Goal: Information Seeking & Learning: Learn about a topic

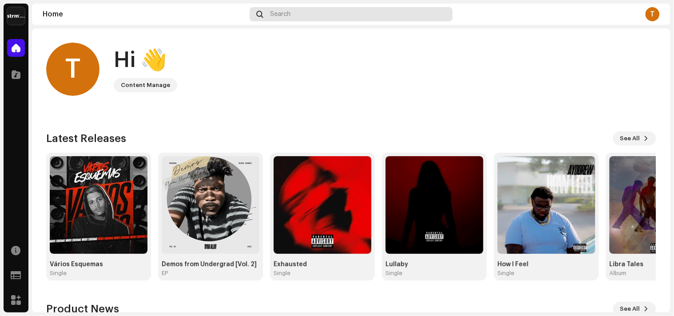
click at [308, 16] on div "Search" at bounding box center [351, 14] width 203 height 14
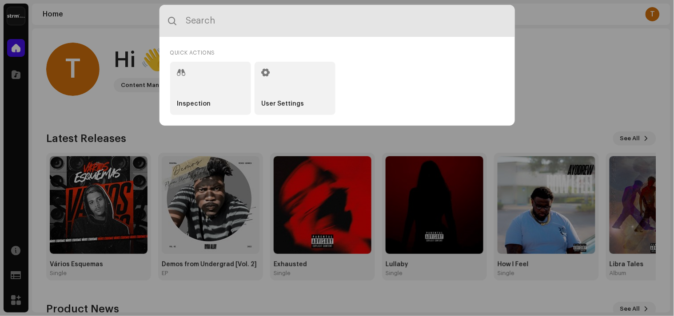
paste input "7316481373469"
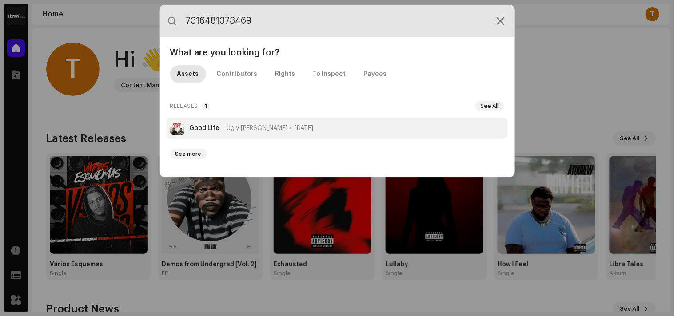
type input "7316481373469"
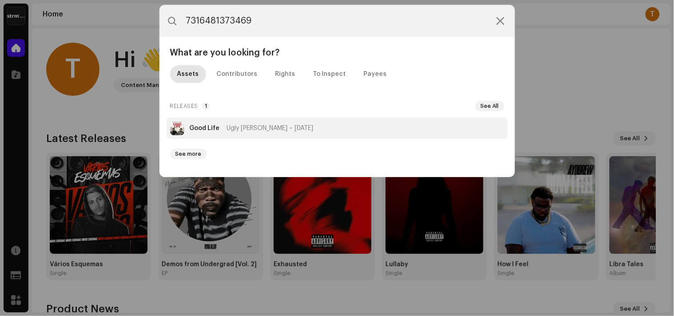
click at [341, 123] on li "Good Life Ugly [PERSON_NAME] [DATE]" at bounding box center [336, 128] width 341 height 21
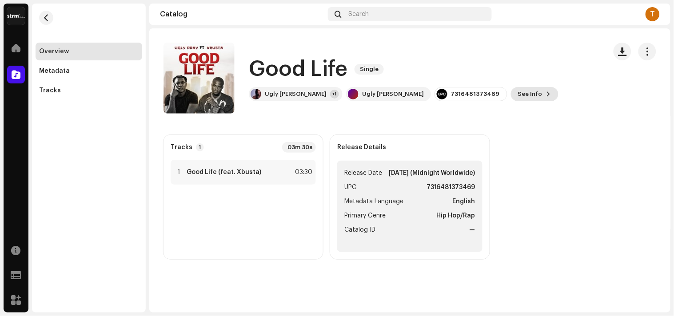
click at [518, 90] on span "See Info" at bounding box center [530, 94] width 24 height 18
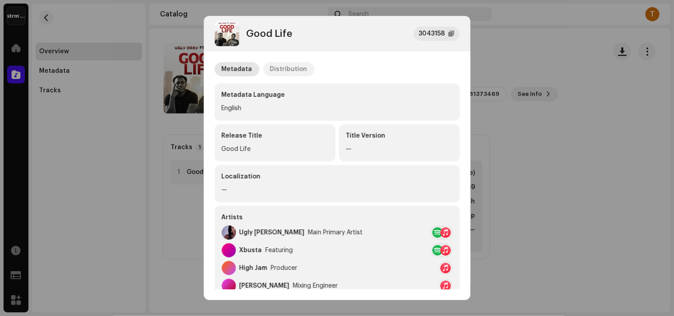
click at [303, 65] on p-tab "Distribution" at bounding box center [289, 69] width 52 height 14
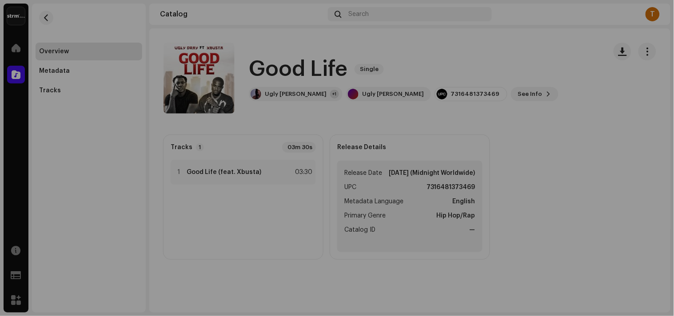
click at [597, 127] on div "Good Life 3043158 Metadata Distribution Release Date Nov 7, 2025 (Midnight Worl…" at bounding box center [337, 158] width 674 height 316
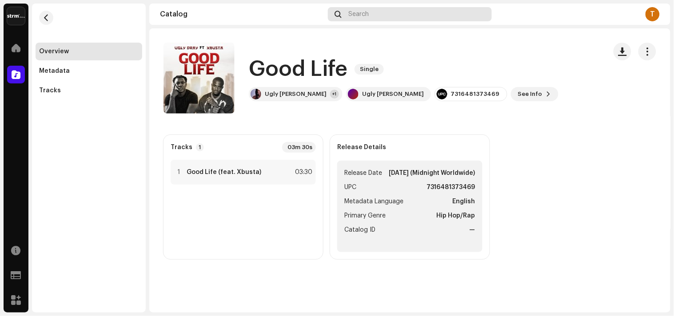
click at [345, 20] on div "Search" at bounding box center [410, 14] width 164 height 14
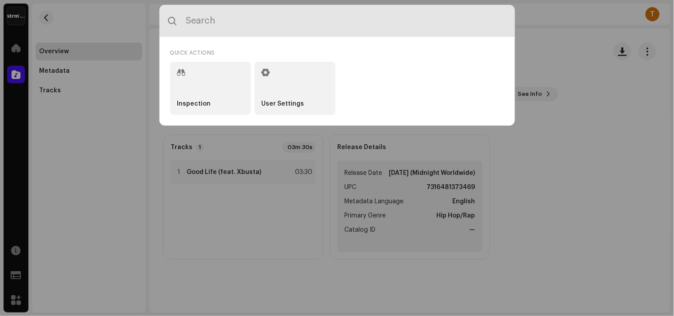
paste input "7316481338291"
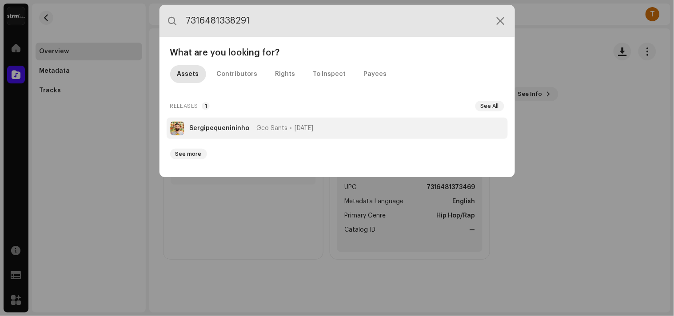
type input "7316481338291"
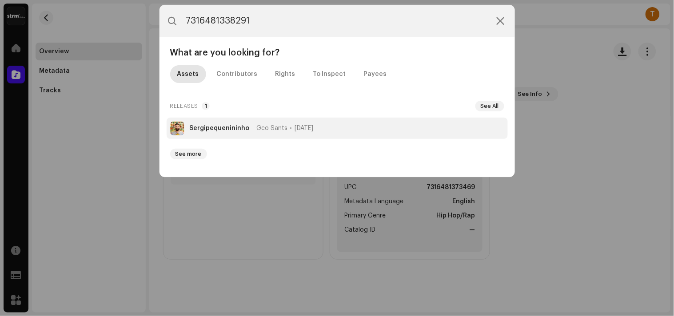
click at [309, 128] on span "[DATE]" at bounding box center [304, 128] width 19 height 7
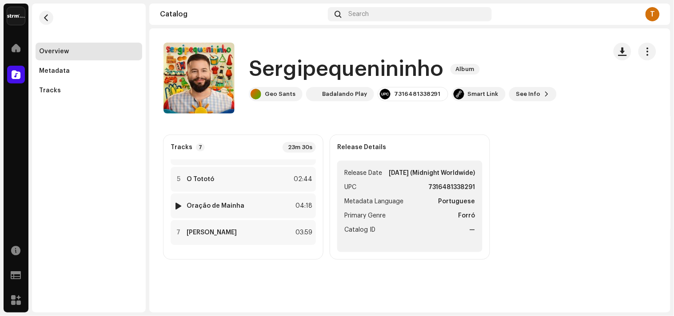
scroll to position [1, 0]
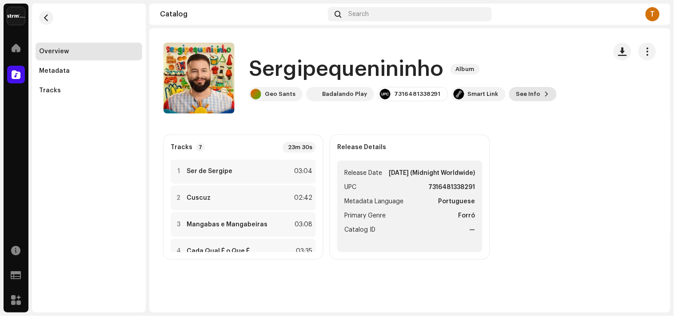
click at [520, 99] on span "See Info" at bounding box center [528, 94] width 24 height 18
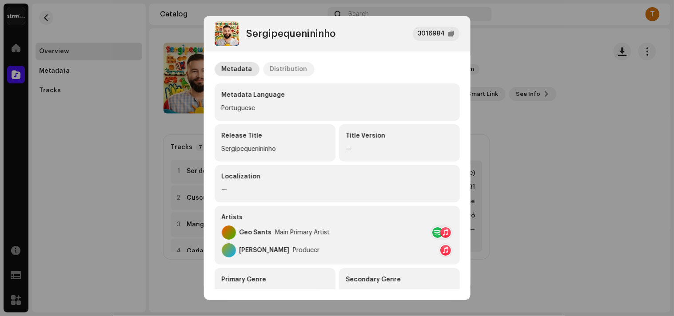
click at [298, 72] on div "Distribution" at bounding box center [288, 69] width 37 height 14
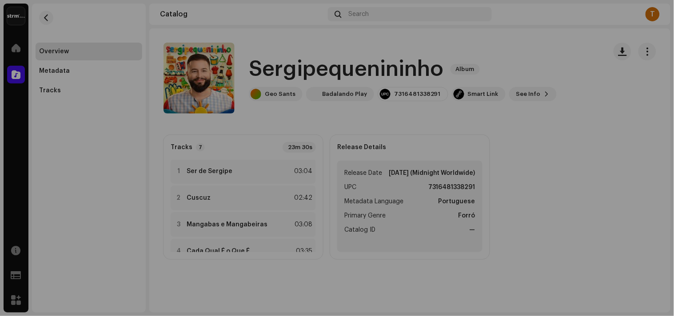
click at [598, 198] on div "Sergipequenininho 3016984 Metadata Distribution Release Date Nov 7, 2025 (Midni…" at bounding box center [337, 158] width 674 height 316
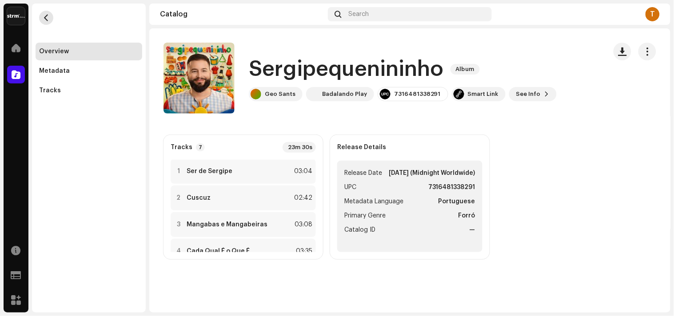
click at [46, 21] on button "button" at bounding box center [46, 18] width 14 height 14
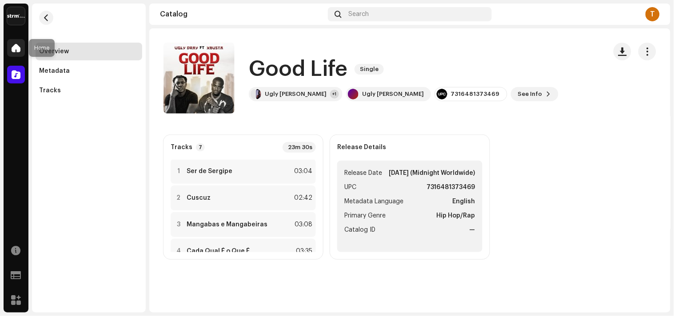
click at [13, 46] on span at bounding box center [16, 47] width 9 height 7
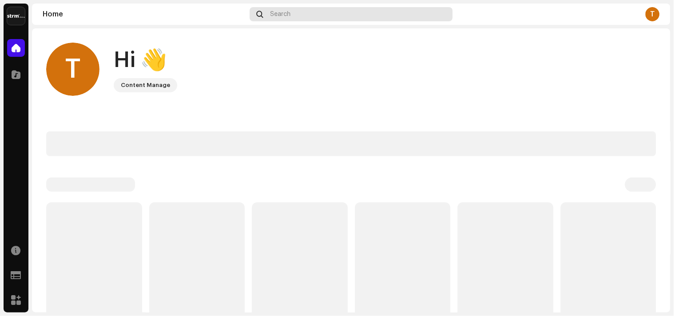
click at [281, 11] on span "Search" at bounding box center [280, 14] width 20 height 7
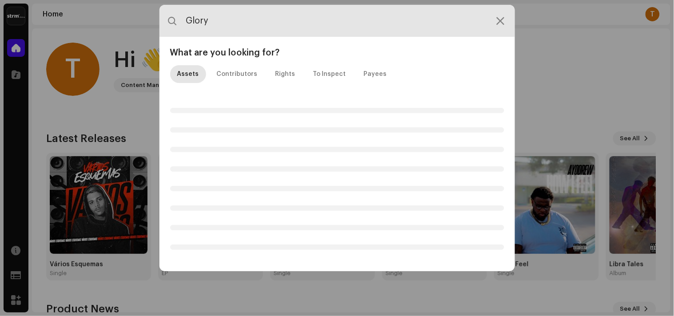
type input "Glory"
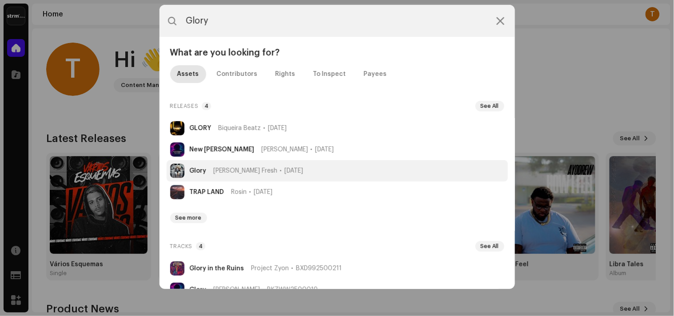
click at [285, 171] on span "Sep 18, 2025" at bounding box center [294, 170] width 19 height 7
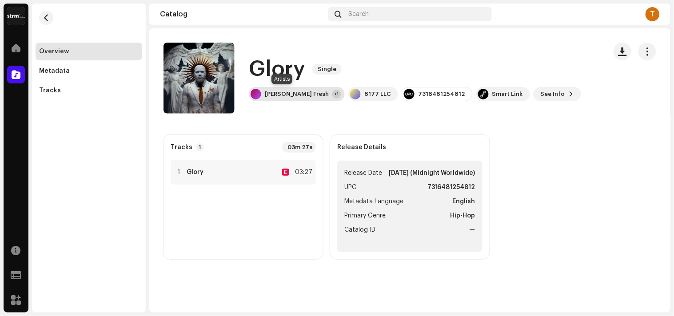
click at [264, 95] on div "Brodie Fresh +1" at bounding box center [297, 94] width 96 height 14
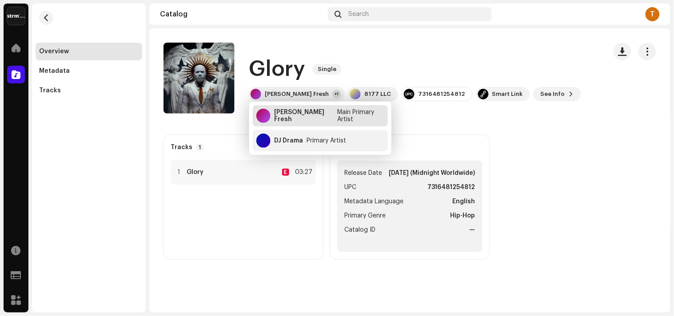
click at [339, 117] on div "Main Primary Artist" at bounding box center [360, 116] width 47 height 14
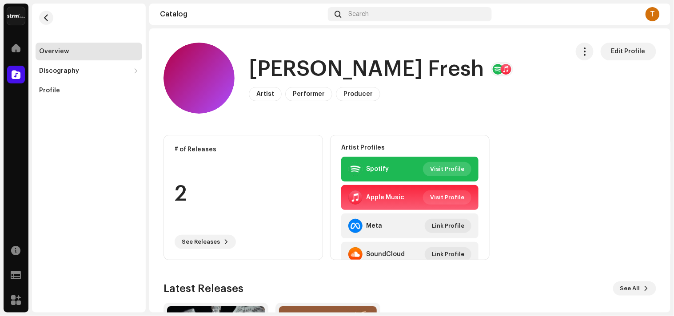
click at [456, 170] on span "Visit Profile" at bounding box center [447, 169] width 34 height 18
click at [45, 19] on span "button" at bounding box center [46, 17] width 7 height 7
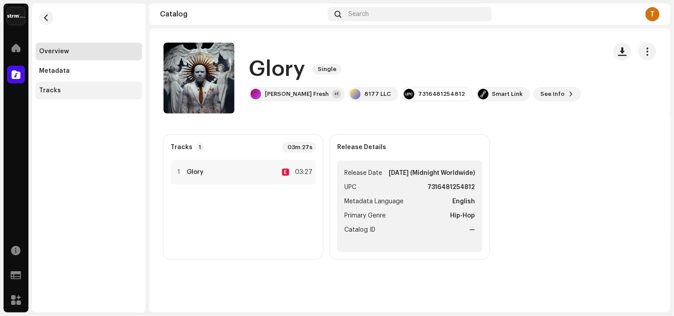
click at [87, 96] on div "Tracks" at bounding box center [89, 91] width 107 height 18
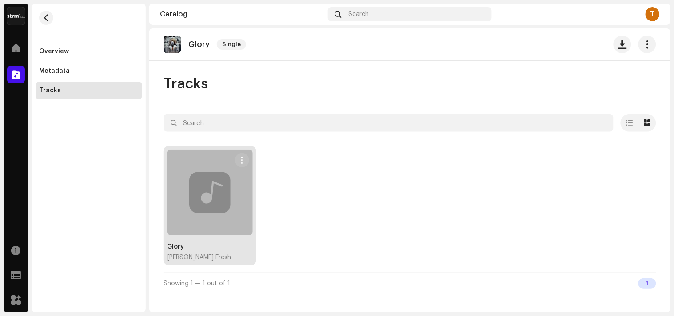
click at [206, 188] on div at bounding box center [210, 193] width 86 height 86
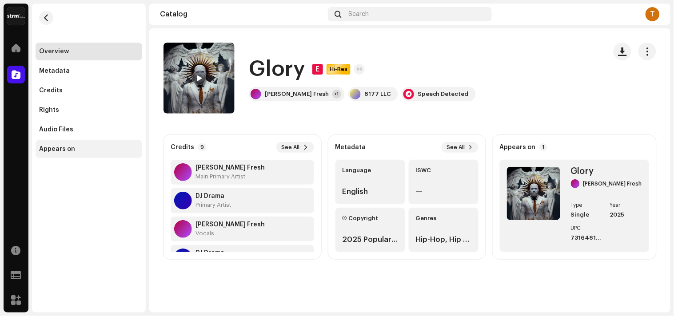
click at [68, 147] on div "Appears on" at bounding box center [57, 149] width 36 height 7
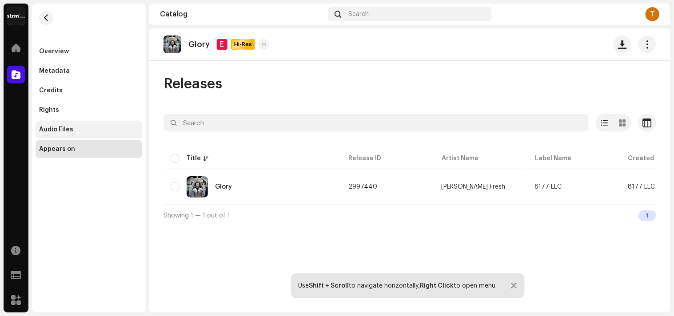
drag, startPoint x: 82, startPoint y: 126, endPoint x: 119, endPoint y: 132, distance: 37.3
click at [82, 126] on div "Audio Files" at bounding box center [88, 129] width 99 height 7
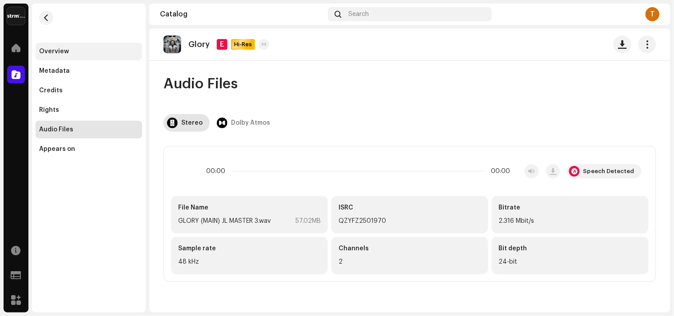
click at [52, 48] on div "Overview" at bounding box center [54, 51] width 30 height 7
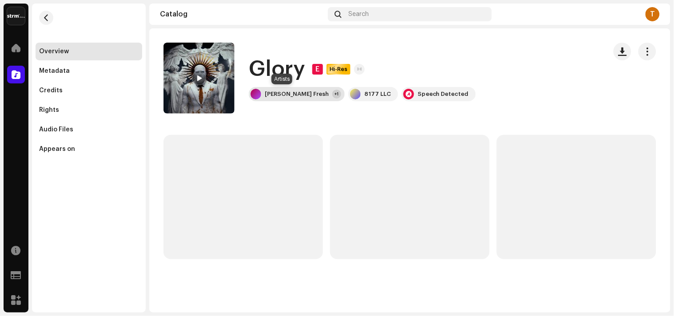
click at [273, 92] on div "Brodie Fresh" at bounding box center [297, 94] width 64 height 7
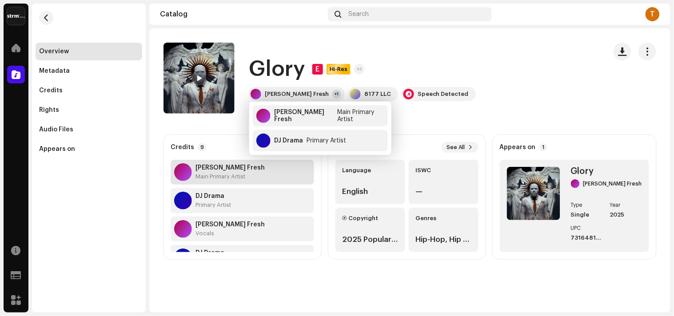
click at [218, 167] on strong "Brodie Fresh" at bounding box center [229, 167] width 69 height 7
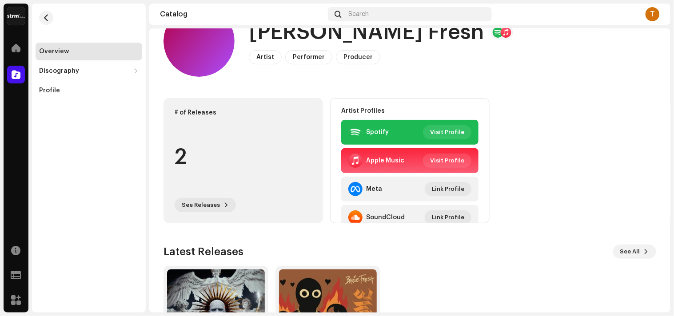
scroll to position [132, 0]
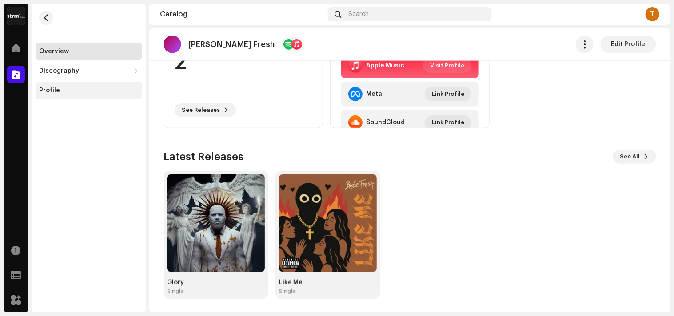
click at [56, 95] on div "Profile" at bounding box center [89, 91] width 107 height 18
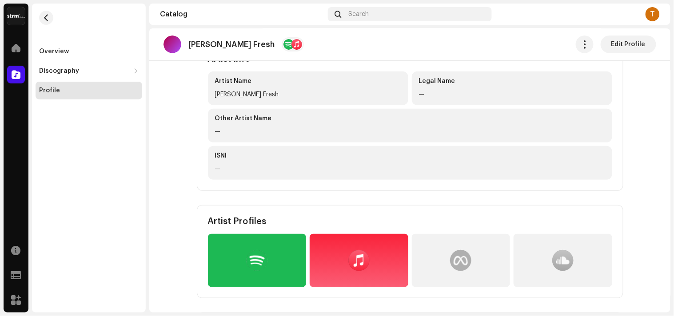
scroll to position [197, 0]
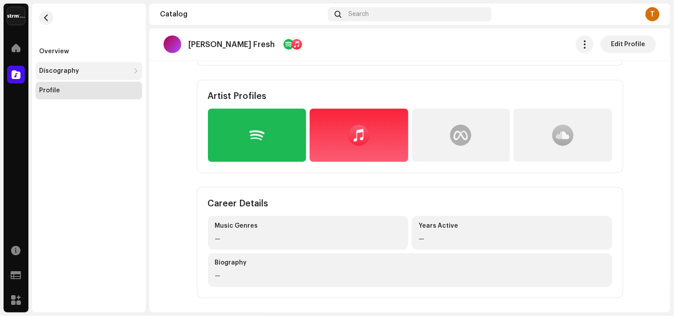
click at [80, 73] on div "Discography" at bounding box center [84, 70] width 91 height 7
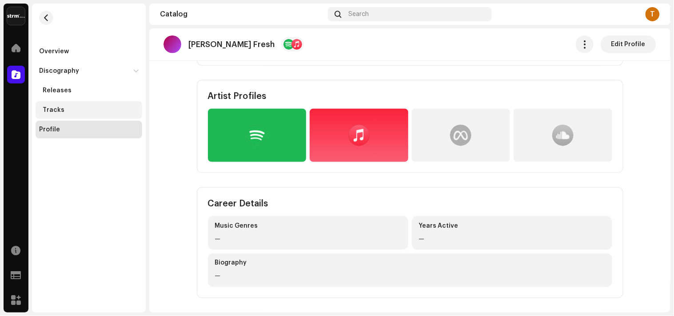
click at [78, 111] on div "Tracks" at bounding box center [91, 110] width 96 height 7
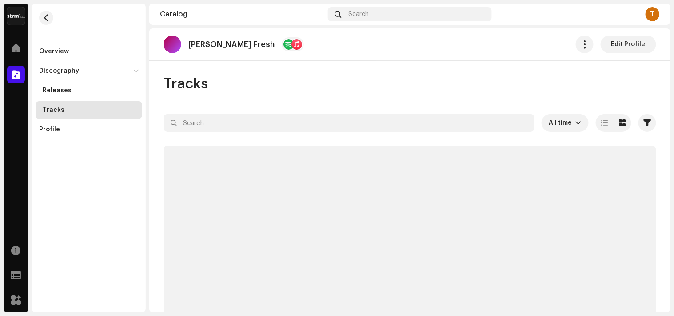
click at [204, 41] on p "Brodie Fresh" at bounding box center [231, 44] width 86 height 9
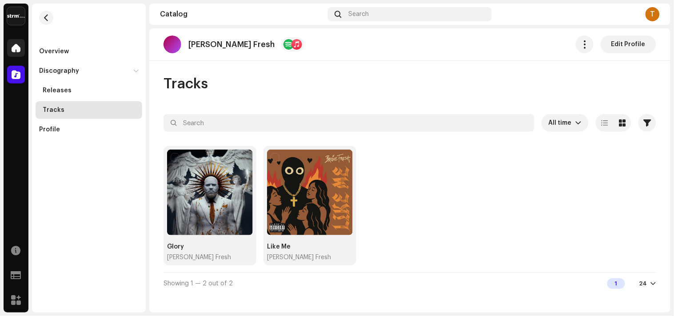
click at [16, 53] on div at bounding box center [16, 48] width 18 height 18
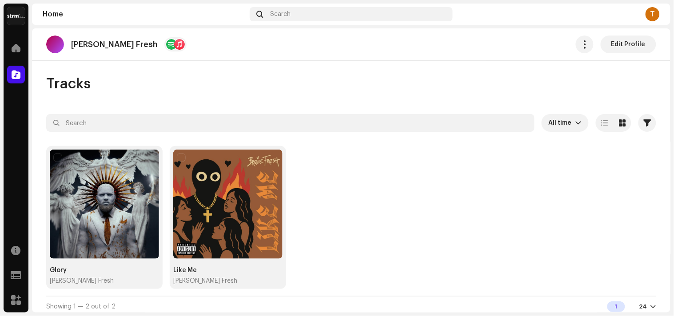
click at [653, 14] on div "T" at bounding box center [652, 14] width 14 height 14
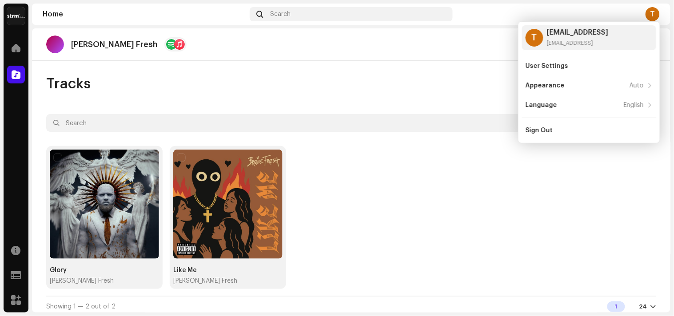
click at [445, 92] on div "Tracks" at bounding box center [351, 84] width 610 height 18
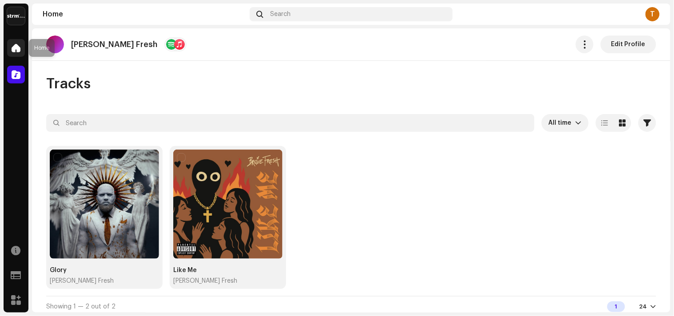
click at [14, 46] on span at bounding box center [16, 47] width 9 height 7
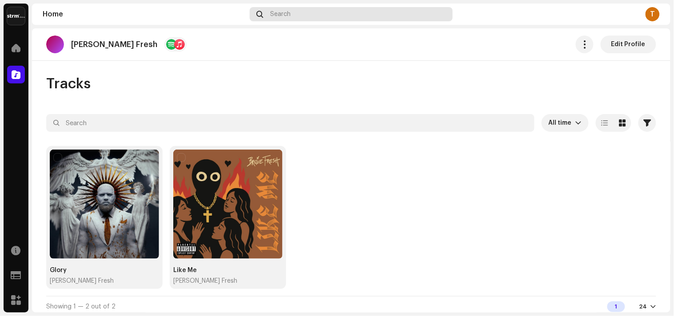
click at [281, 14] on span "Search" at bounding box center [280, 14] width 20 height 7
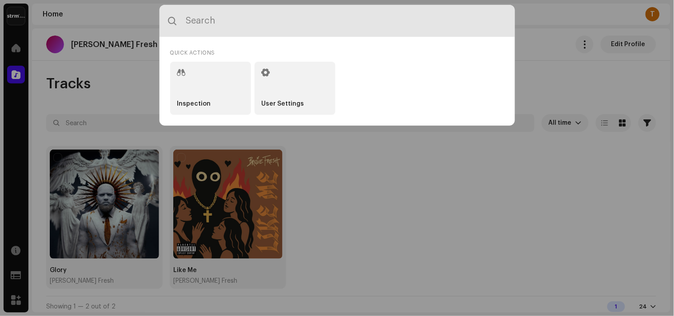
paste input "7316481296560"
type input "7316481296560"
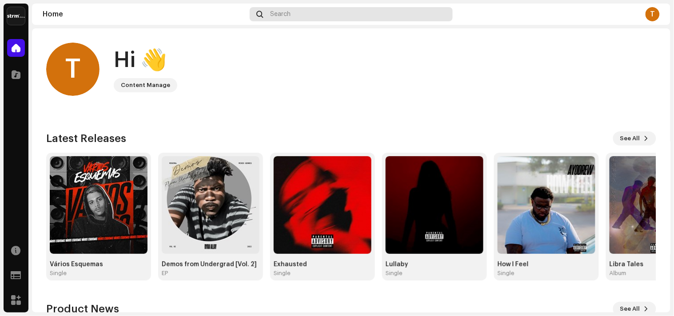
click at [321, 16] on div "Search" at bounding box center [351, 14] width 203 height 14
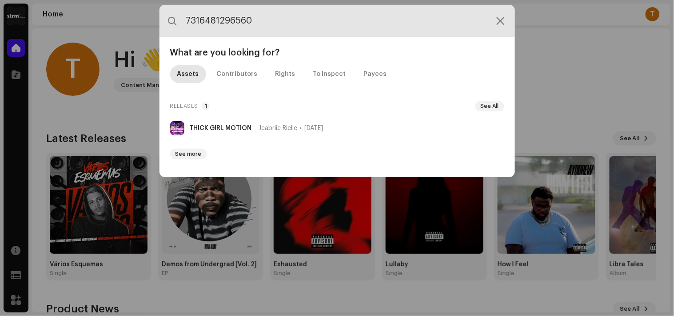
drag, startPoint x: 249, startPoint y: 26, endPoint x: 154, endPoint y: 26, distance: 94.6
click at [154, 26] on div "7316481296560 What are you looking for? Assets Contributors Rights To Inspect P…" at bounding box center [337, 158] width 674 height 316
paste input "384489"
drag, startPoint x: 238, startPoint y: 23, endPoint x: 143, endPoint y: 24, distance: 95.0
click at [145, 24] on div "7316481384489 What are you looking for? Assets Contributors Rights To Inspect P…" at bounding box center [337, 158] width 674 height 316
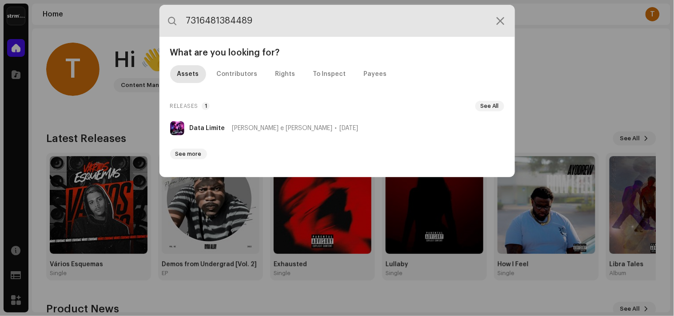
paste input "3047874"
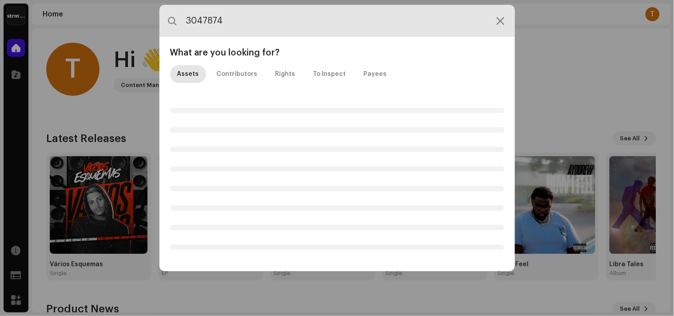
type input "3047874"
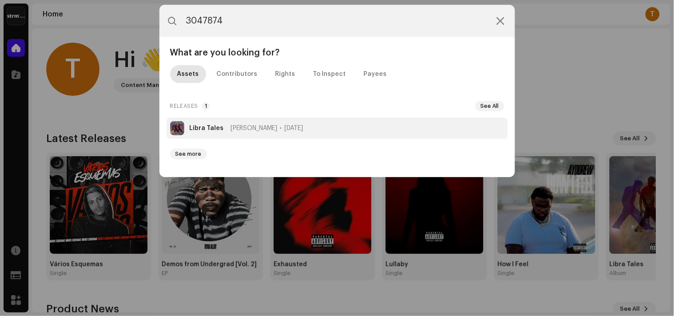
click at [303, 126] on span "[DATE]" at bounding box center [294, 128] width 19 height 7
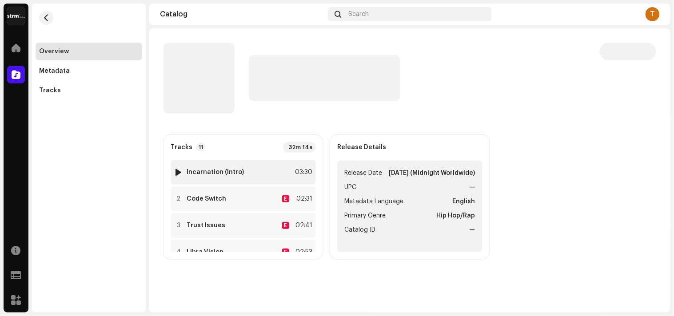
click at [180, 170] on div at bounding box center [178, 172] width 7 height 7
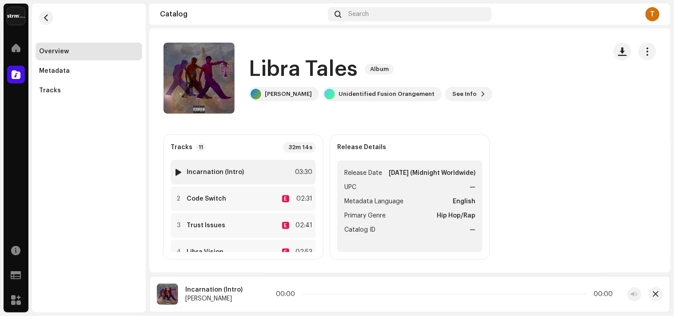
click at [178, 171] on div at bounding box center [178, 172] width 7 height 7
click at [174, 170] on img at bounding box center [179, 172] width 12 height 12
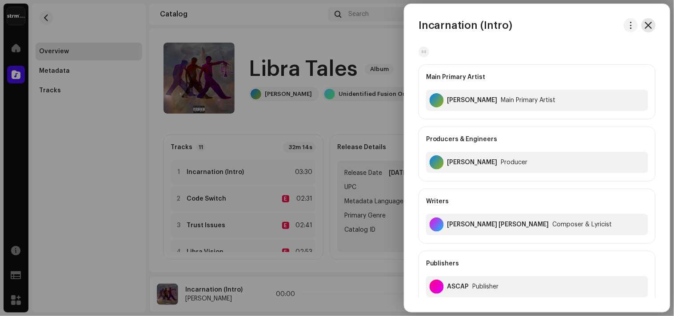
click at [645, 25] on span "button" at bounding box center [648, 25] width 7 height 7
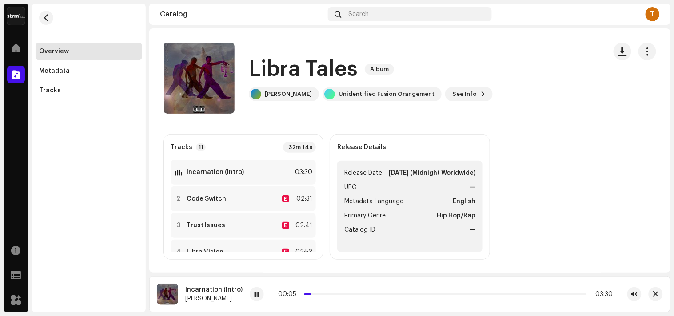
click at [656, 112] on div "Libra Tales Album [PERSON_NAME] Unidentified Fusion Orangement See Info" at bounding box center [409, 78] width 521 height 71
click at [291, 96] on div "[PERSON_NAME]" at bounding box center [288, 94] width 47 height 7
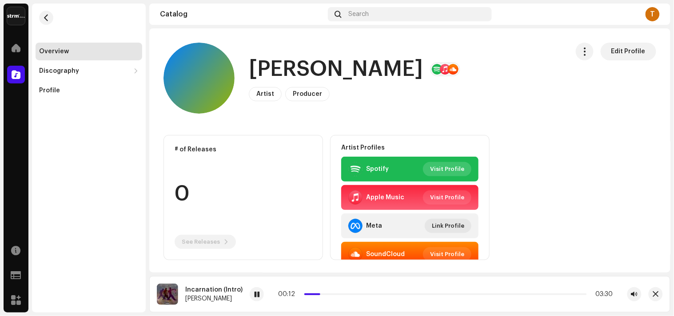
click at [437, 167] on span "Visit Profile" at bounding box center [447, 169] width 34 height 18
click at [47, 18] on span "button" at bounding box center [46, 17] width 7 height 7
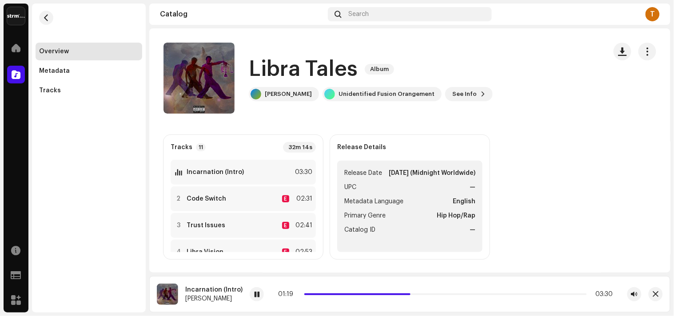
drag, startPoint x: 422, startPoint y: 293, endPoint x: 437, endPoint y: 293, distance: 14.7
click at [437, 293] on div "01:19 03:30" at bounding box center [445, 294] width 335 height 7
drag, startPoint x: 412, startPoint y: 294, endPoint x: 481, endPoint y: 295, distance: 69.3
click at [480, 295] on p-slider at bounding box center [445, 294] width 282 height 2
click at [258, 294] on span at bounding box center [256, 294] width 5 height 7
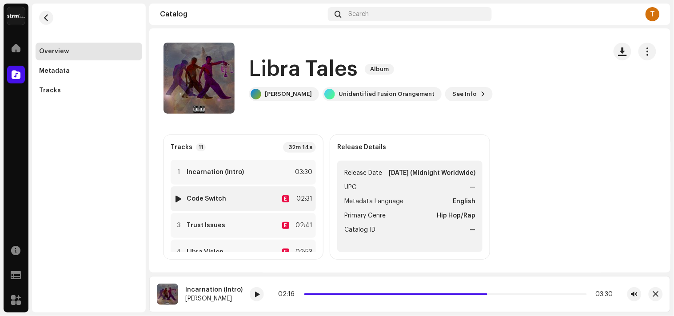
click at [176, 197] on div at bounding box center [178, 198] width 7 height 7
click at [180, 227] on div at bounding box center [178, 225] width 7 height 7
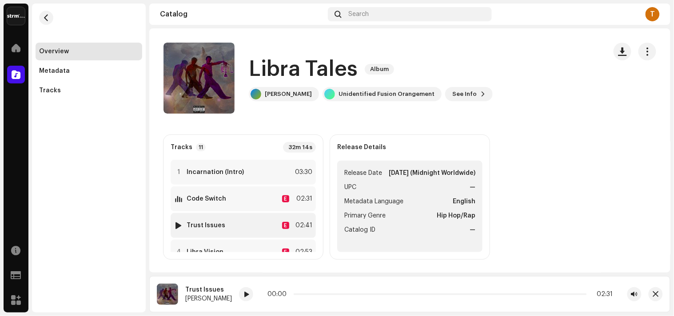
click at [175, 222] on div at bounding box center [178, 225] width 7 height 7
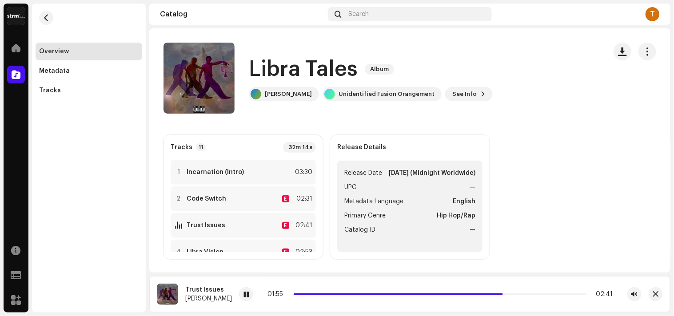
scroll to position [49, 0]
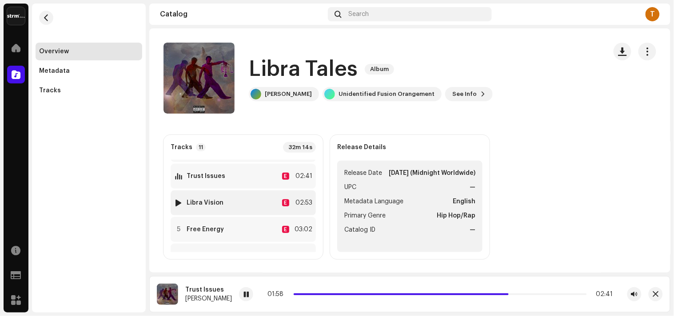
click at [176, 203] on div at bounding box center [178, 202] width 7 height 7
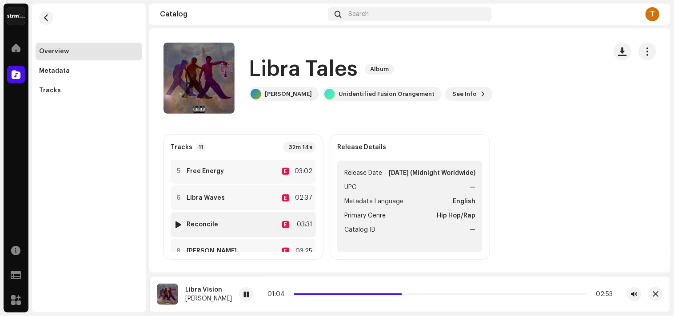
scroll to position [157, 0]
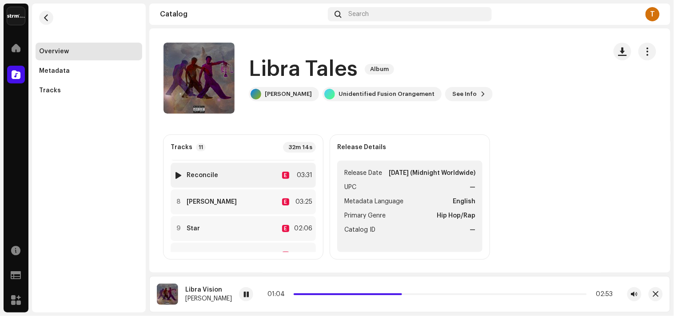
click at [178, 175] on div at bounding box center [178, 175] width 7 height 7
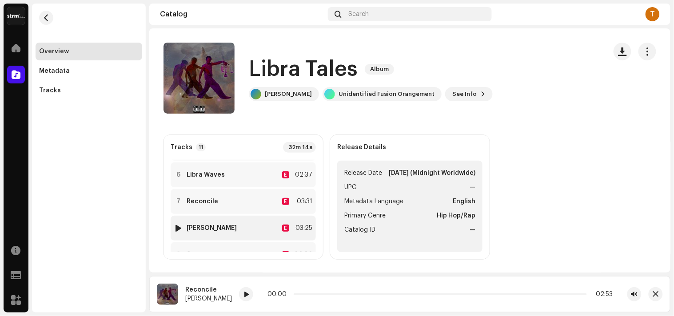
scroll to position [107, 0]
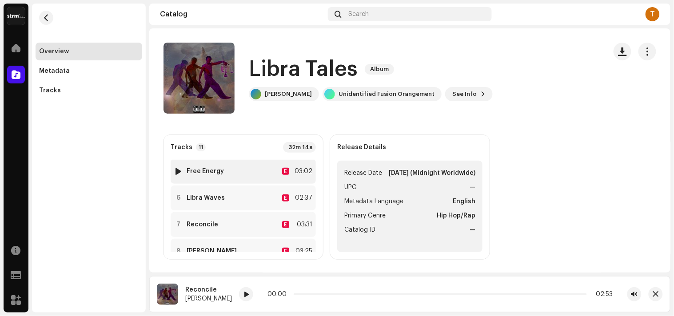
click at [179, 172] on div at bounding box center [178, 171] width 7 height 7
click at [175, 198] on div at bounding box center [178, 198] width 7 height 7
click at [249, 296] on span at bounding box center [245, 294] width 5 height 7
click at [210, 203] on div "2 Code Switch" at bounding box center [200, 198] width 52 height 9
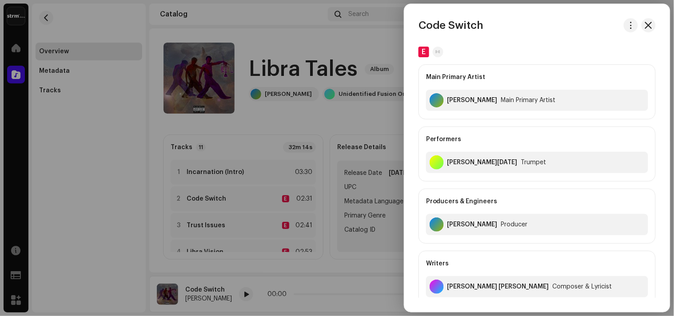
click at [317, 104] on div at bounding box center [337, 158] width 674 height 316
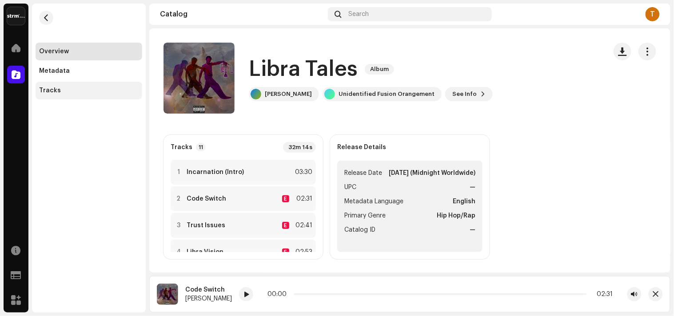
click at [92, 94] on div "Tracks" at bounding box center [88, 90] width 99 height 7
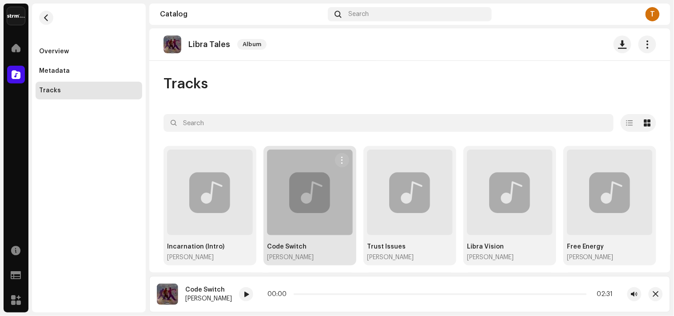
click at [297, 198] on div at bounding box center [310, 193] width 86 height 86
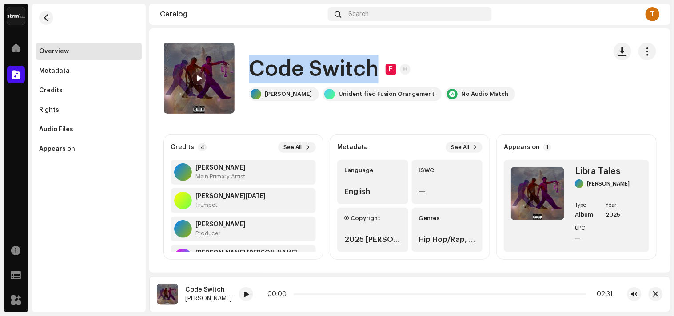
drag, startPoint x: 252, startPoint y: 69, endPoint x: 378, endPoint y: 65, distance: 125.7
click at [378, 65] on div "Code Switch E" at bounding box center [382, 69] width 266 height 28
copy h1 "Code Switch"
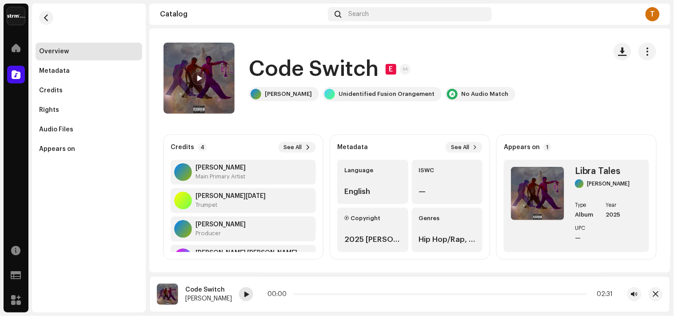
click at [249, 296] on span at bounding box center [245, 294] width 5 height 7
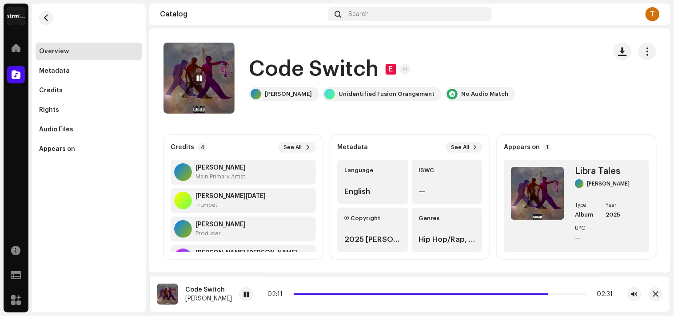
click at [200, 78] on span at bounding box center [198, 78] width 5 height 7
click at [48, 18] on span "button" at bounding box center [46, 17] width 7 height 7
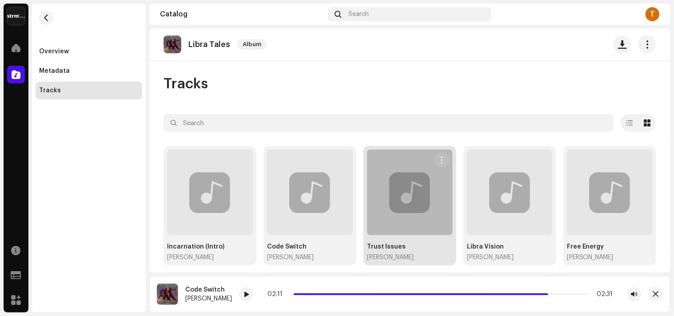
click at [422, 214] on div at bounding box center [410, 193] width 86 height 86
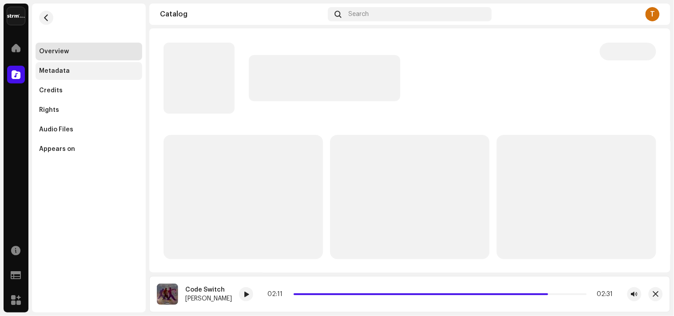
click at [72, 70] on div "Metadata" at bounding box center [88, 70] width 99 height 7
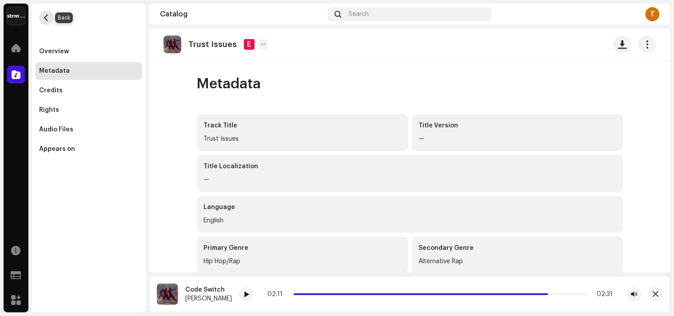
click at [47, 16] on span "button" at bounding box center [46, 17] width 7 height 7
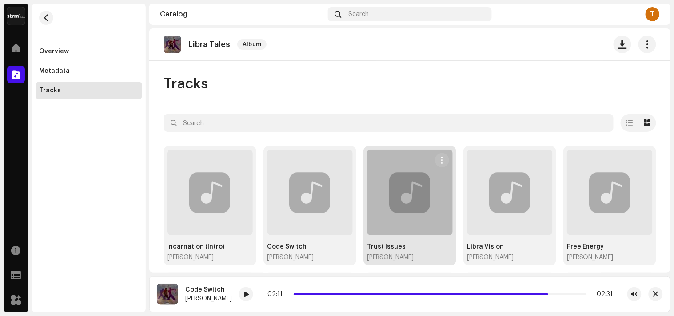
click at [402, 214] on div at bounding box center [410, 193] width 86 height 86
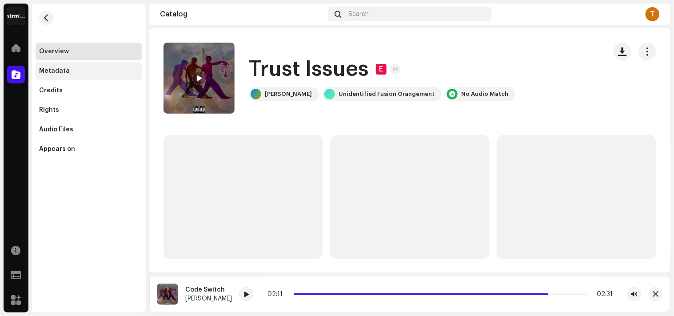
click at [66, 70] on div "Metadata" at bounding box center [54, 70] width 31 height 7
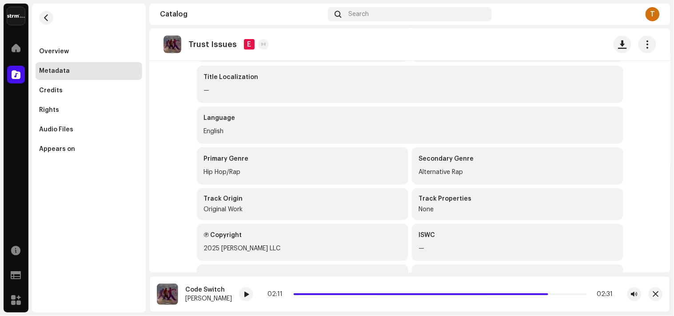
scroll to position [171, 0]
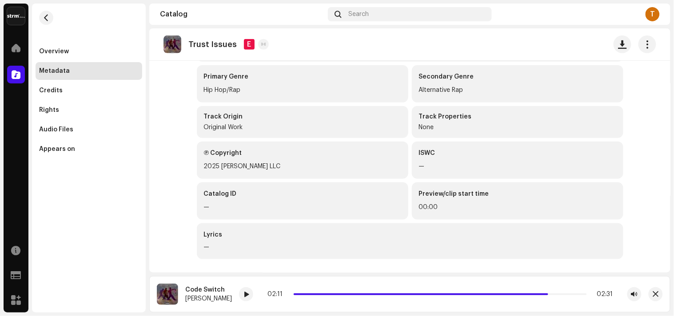
click at [231, 243] on div "—" at bounding box center [310, 247] width 213 height 9
click at [178, 240] on catalog-tracks-details-metadata "Trust Issues E Metadata Track Title Trust Issues Title Version — Title Localiza…" at bounding box center [409, 65] width 521 height 416
click at [216, 245] on div "—" at bounding box center [310, 247] width 213 height 9
click at [45, 15] on span "button" at bounding box center [46, 17] width 7 height 7
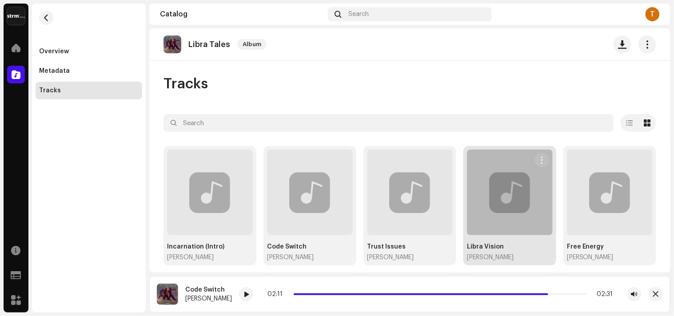
click at [480, 219] on div at bounding box center [510, 193] width 86 height 86
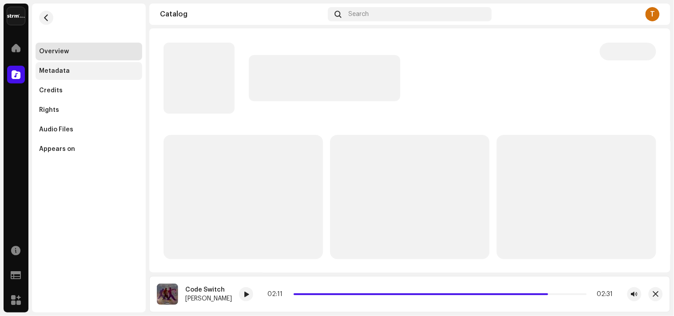
click at [64, 68] on div "Metadata" at bounding box center [54, 70] width 31 height 7
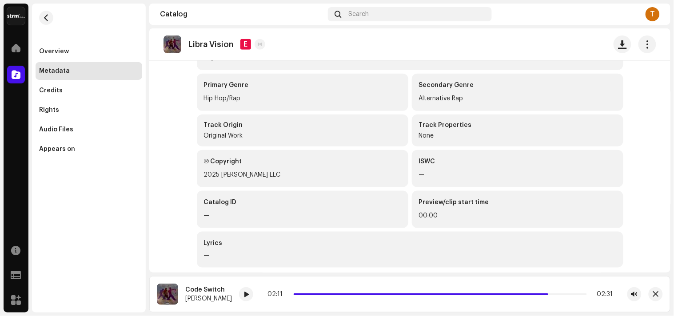
scroll to position [171, 0]
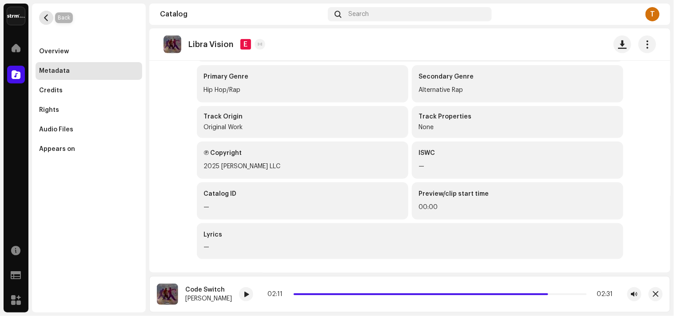
click at [41, 20] on button "button" at bounding box center [46, 18] width 14 height 14
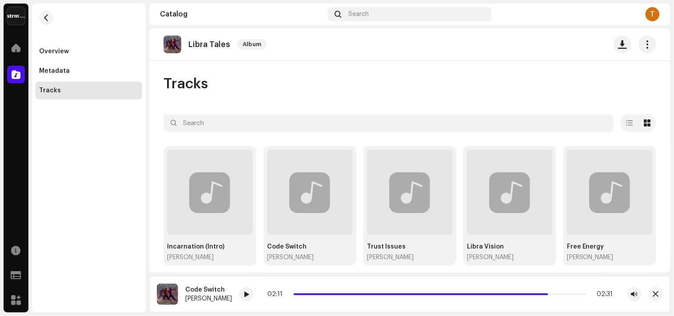
click at [45, 18] on span "button" at bounding box center [46, 17] width 7 height 7
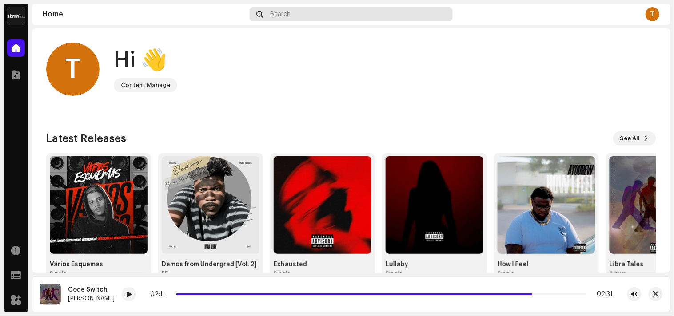
click at [283, 16] on span "Search" at bounding box center [280, 14] width 20 height 7
click at [52, 294] on img at bounding box center [50, 294] width 21 height 21
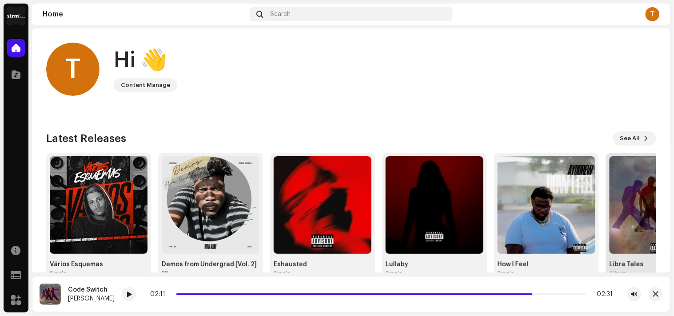
click at [626, 228] on img at bounding box center [658, 205] width 98 height 98
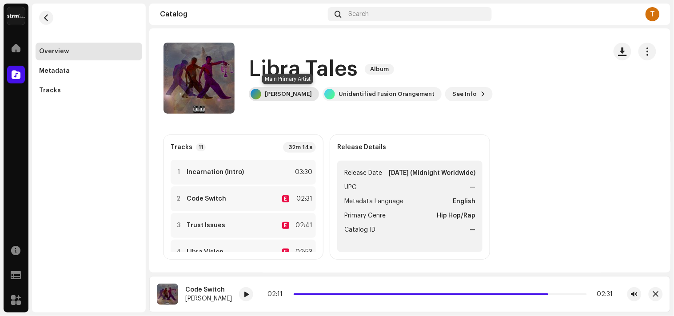
click at [309, 95] on div "[PERSON_NAME]" at bounding box center [288, 94] width 47 height 7
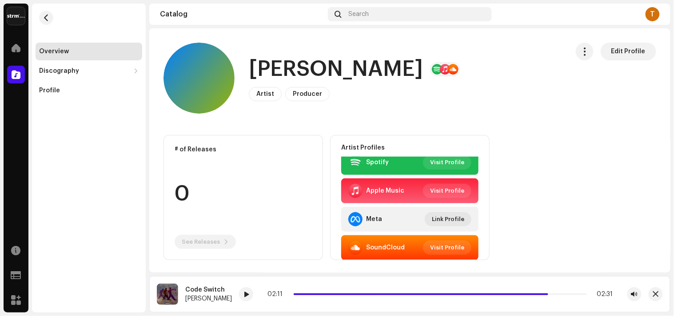
scroll to position [10, 0]
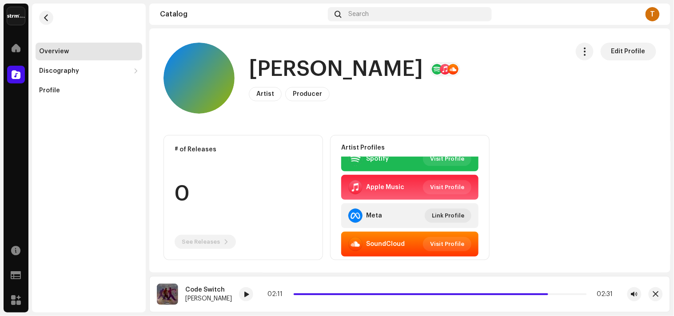
click at [194, 142] on re-o-card-data "# of Releases 0 See Releases" at bounding box center [242, 197] width 159 height 125
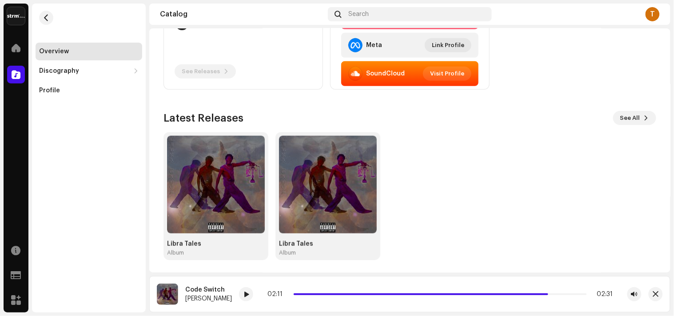
scroll to position [172, 0]
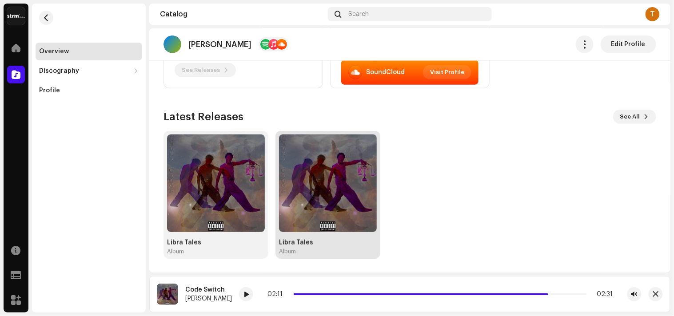
click at [346, 203] on img at bounding box center [328, 184] width 98 height 98
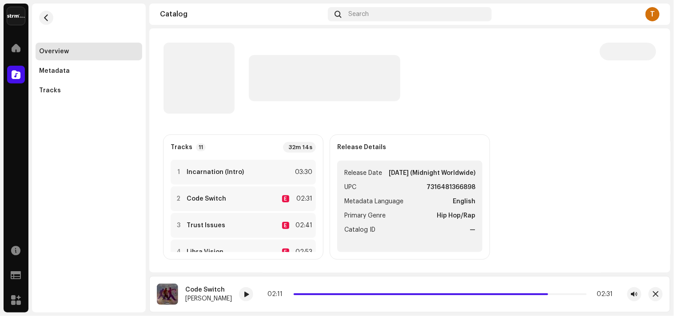
drag, startPoint x: 64, startPoint y: 88, endPoint x: 111, endPoint y: 104, distance: 49.4
click at [64, 88] on div "Tracks" at bounding box center [88, 90] width 99 height 7
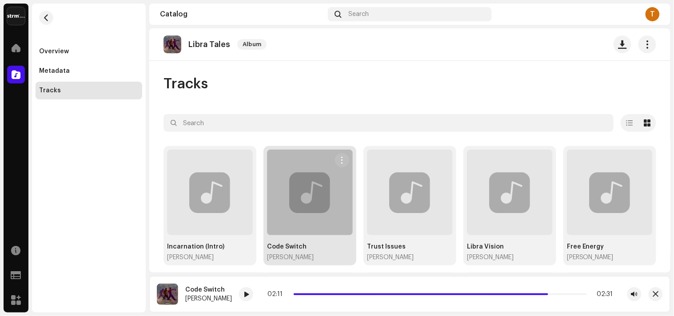
click at [329, 190] on div at bounding box center [310, 193] width 86 height 86
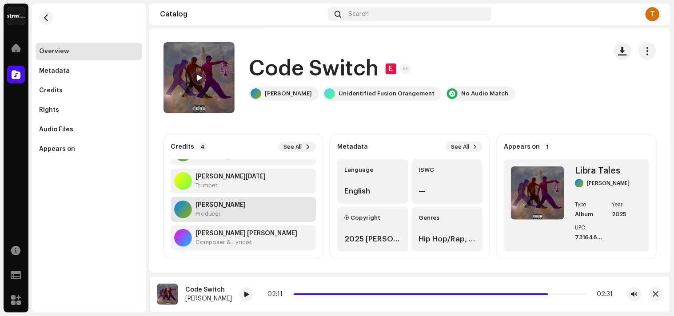
scroll to position [28, 0]
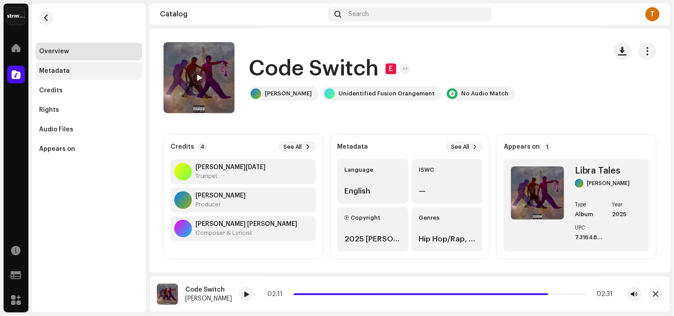
click at [76, 70] on div "Metadata" at bounding box center [88, 70] width 99 height 7
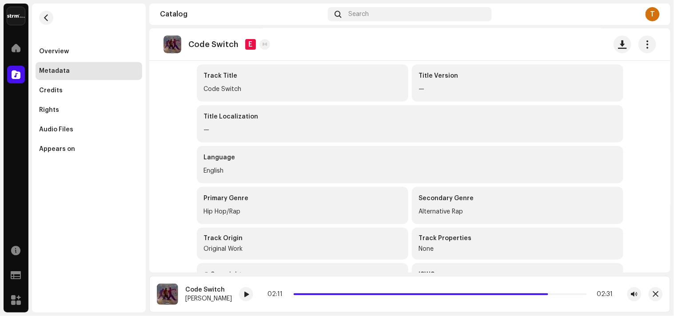
scroll to position [171, 0]
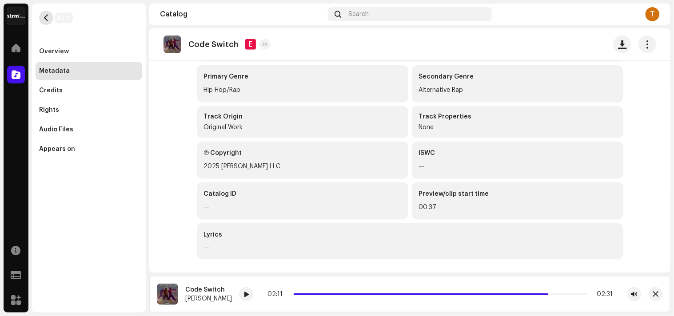
click at [48, 21] on span "button" at bounding box center [46, 17] width 7 height 7
